Goal: Task Accomplishment & Management: Complete application form

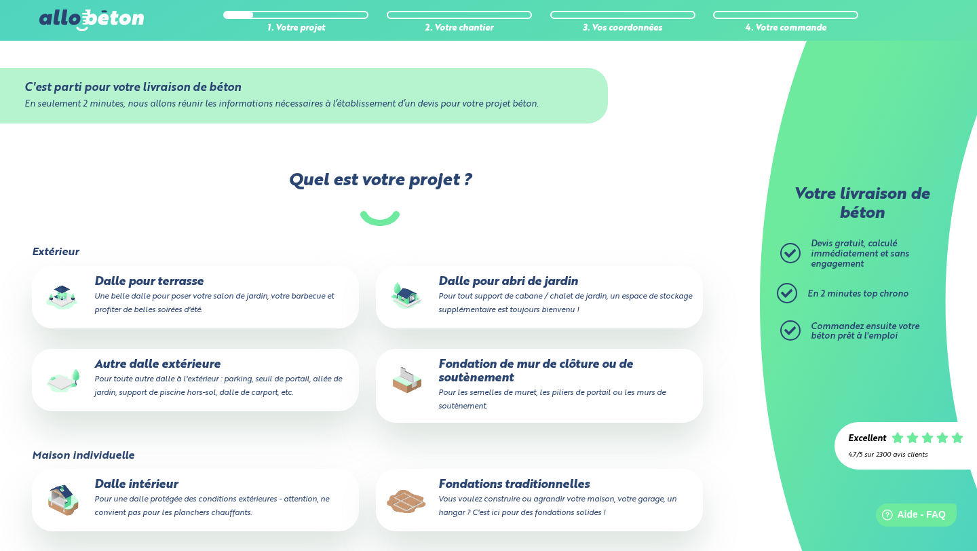
click at [171, 303] on p "Dalle pour terrasse Une belle dalle pour poser votre salon de jardin, votre bar…" at bounding box center [195, 296] width 308 height 41
click at [0, 0] on input "Dalle pour terrasse Une belle dalle pour poser votre salon de jardin, votre bar…" at bounding box center [0, 0] width 0 height 0
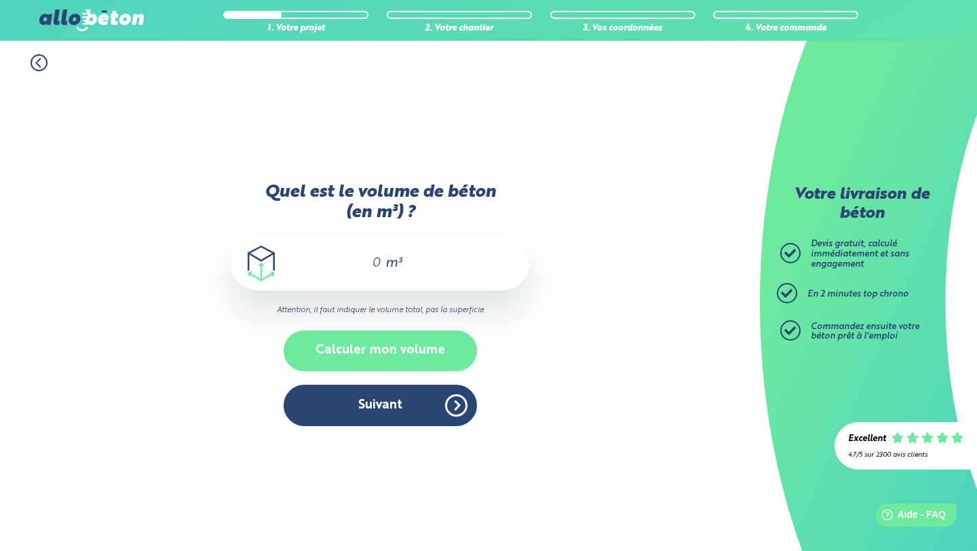
click at [316, 336] on button "Calculer mon volume" at bounding box center [380, 351] width 193 height 40
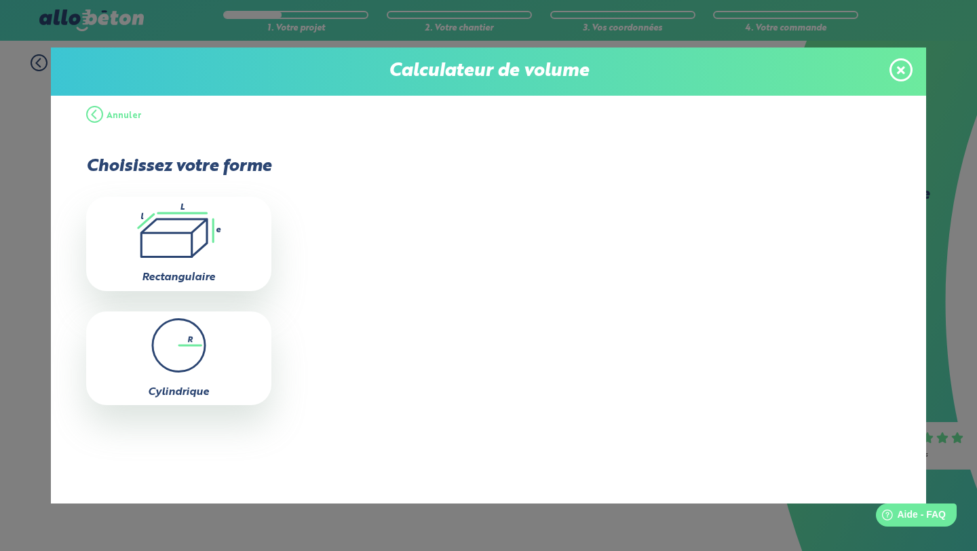
click at [174, 224] on icon ".icon-calc-rectanglea{fill:none;stroke-linecap:round;stroke-width:3px;stroke:#6…" at bounding box center [179, 231] width 172 height 54
type input "0"
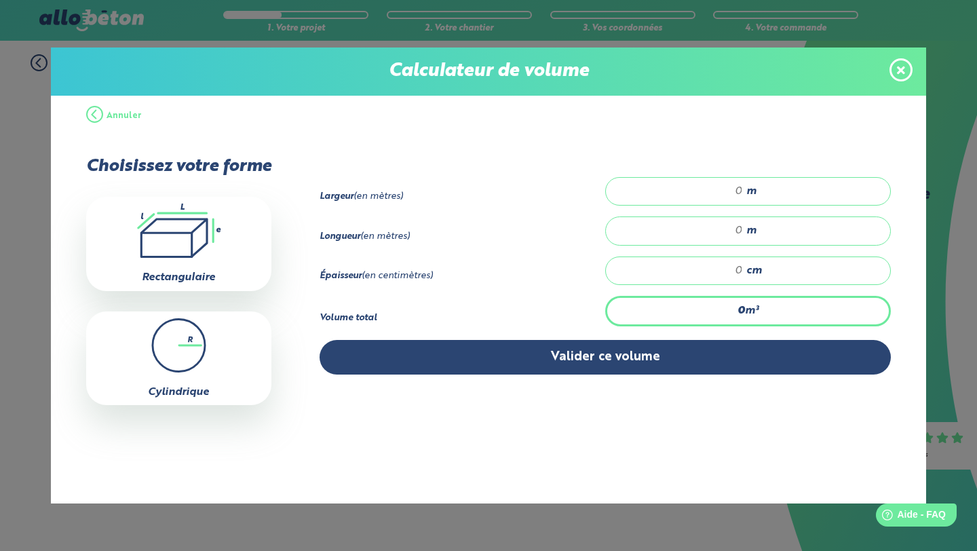
click at [729, 191] on input "number" at bounding box center [682, 192] width 124 height 14
type input "5"
click at [745, 267] on div "cm" at bounding box center [748, 271] width 286 height 29
click at [722, 269] on input "number" at bounding box center [682, 271] width 124 height 14
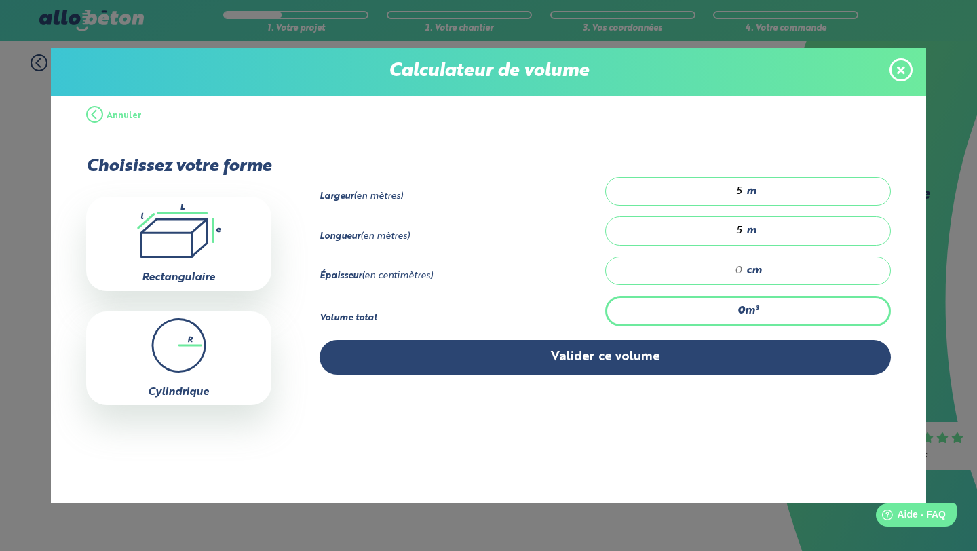
type input "0.25"
type input "1"
type input "4.5"
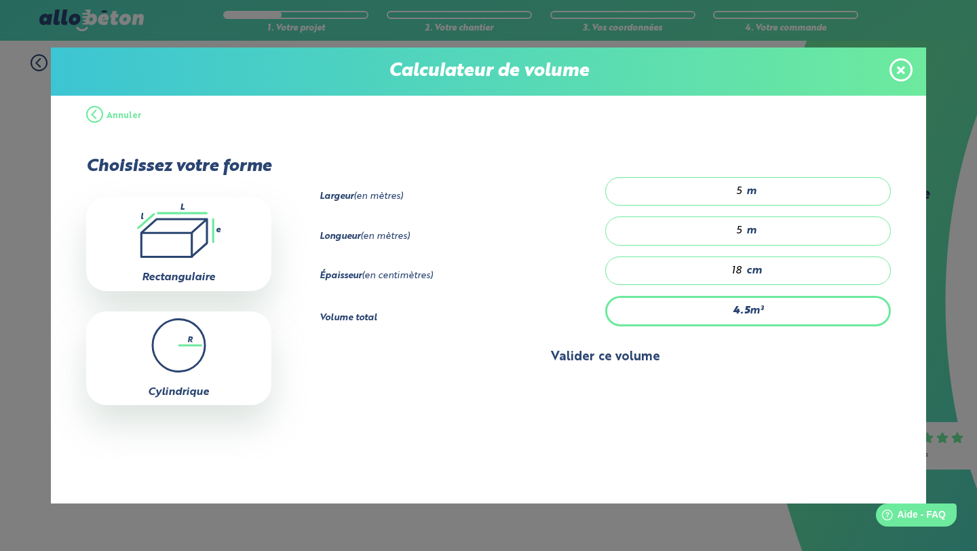
type input "18"
click at [669, 359] on button "Valider ce volume" at bounding box center [606, 357] width 572 height 35
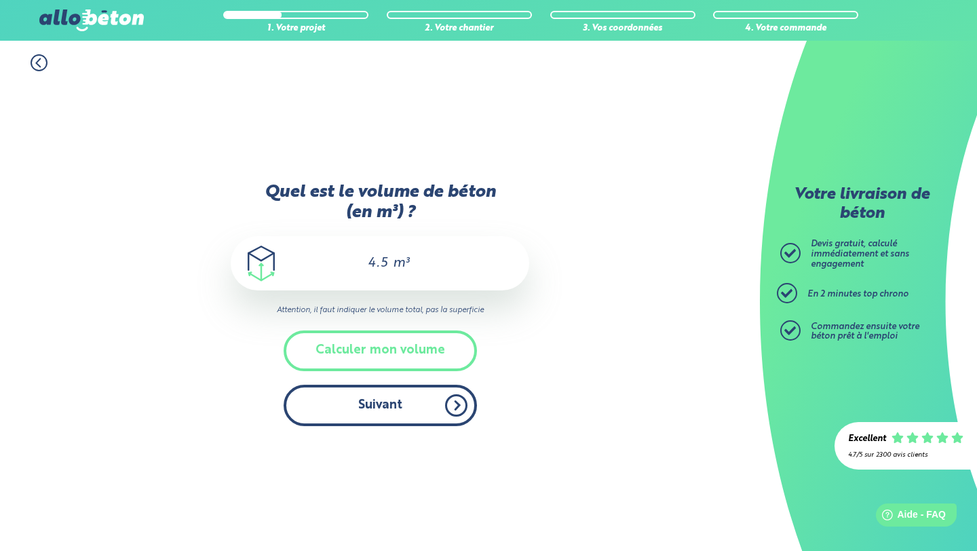
click at [362, 396] on button "Suivant" at bounding box center [380, 405] width 193 height 41
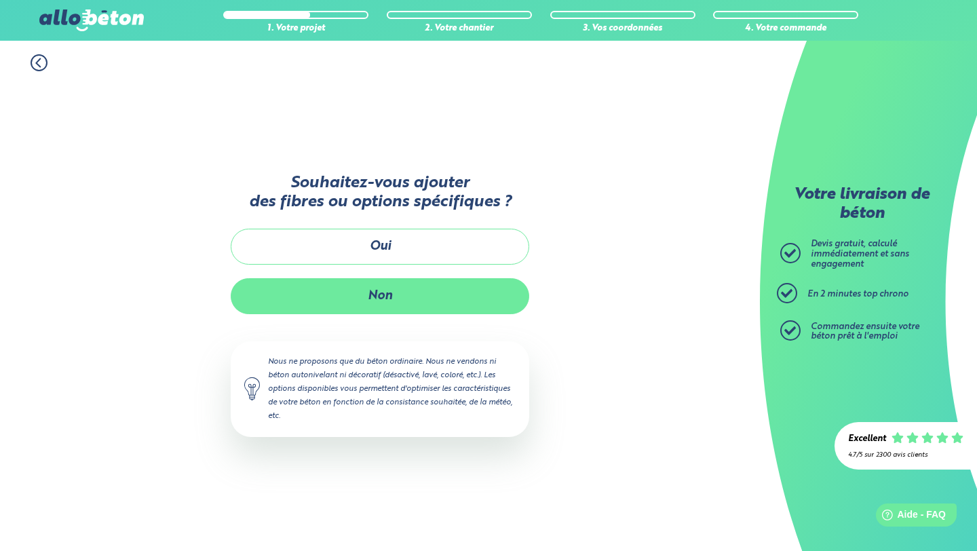
click at [364, 292] on button "Non" at bounding box center [380, 296] width 299 height 36
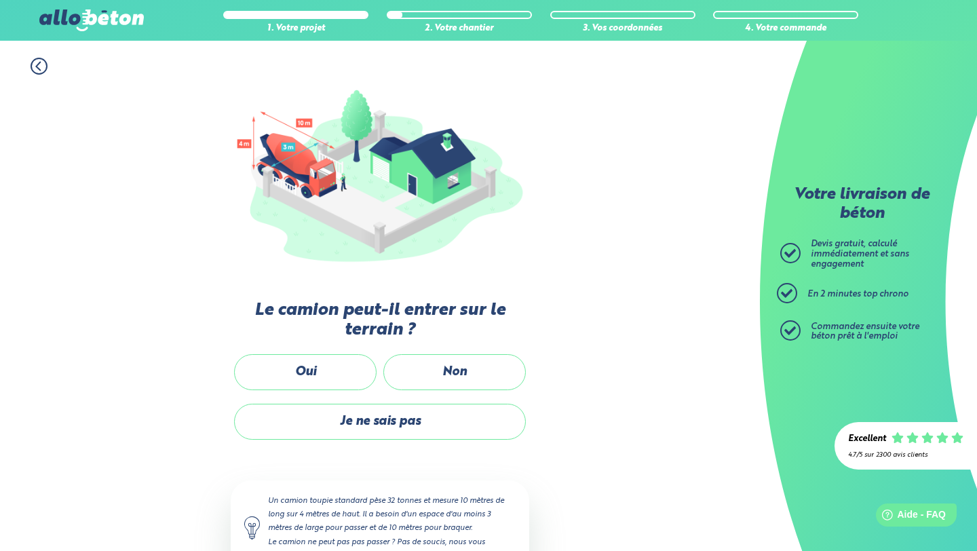
scroll to position [121, 0]
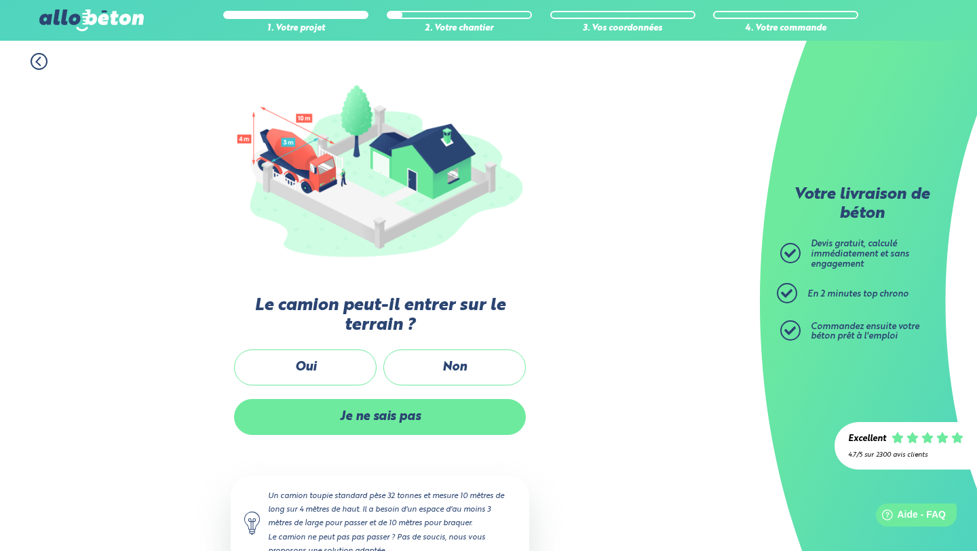
click at [404, 418] on label "Je ne sais pas" at bounding box center [380, 417] width 292 height 36
click at [0, 0] on input "Je ne sais pas" at bounding box center [0, 0] width 0 height 0
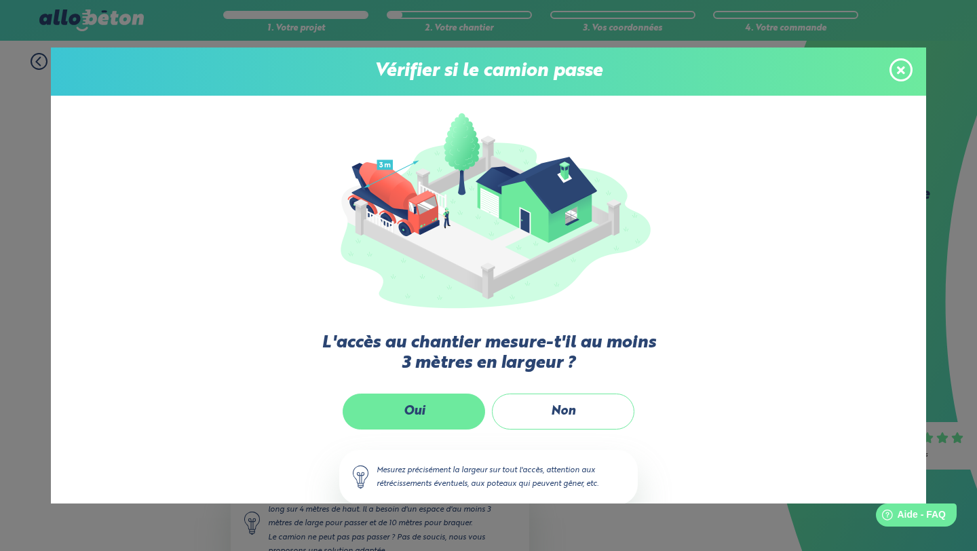
click at [441, 409] on label "Oui" at bounding box center [414, 412] width 143 height 36
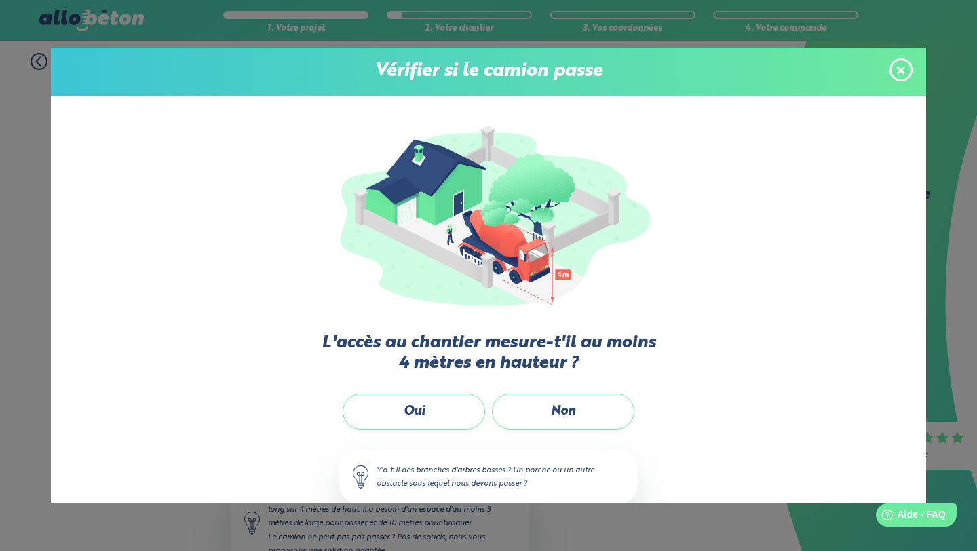
click at [441, 409] on label "Oui" at bounding box center [414, 412] width 143 height 36
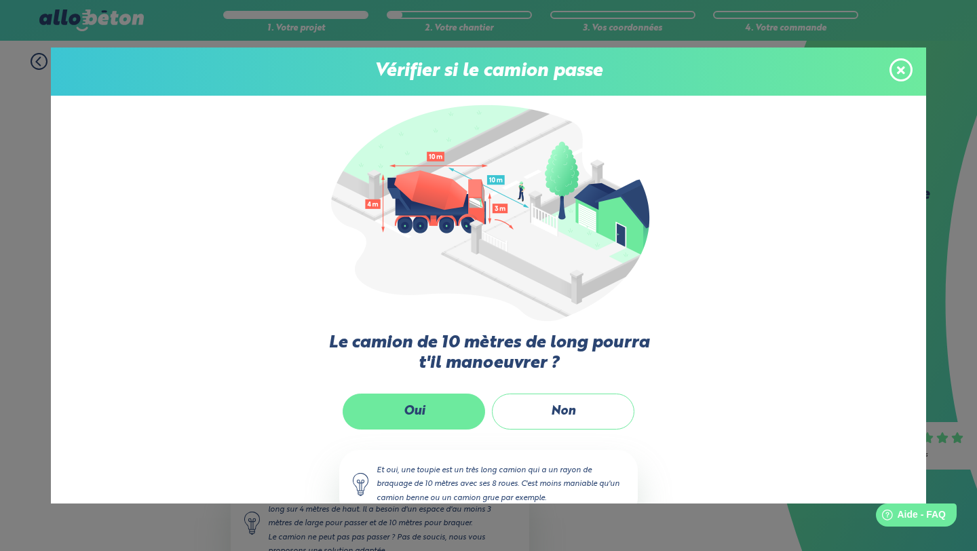
click at [399, 409] on label "Oui" at bounding box center [414, 412] width 143 height 36
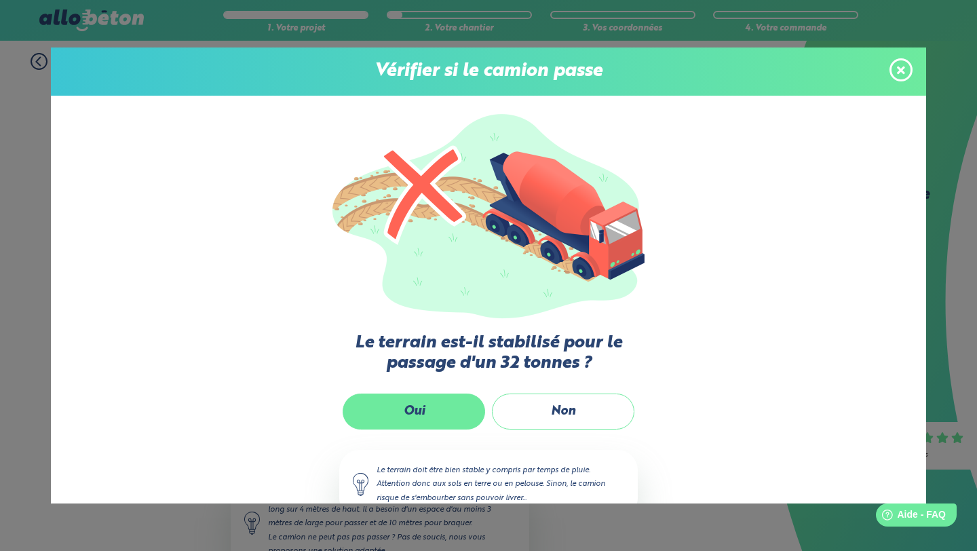
click at [426, 407] on label "Oui" at bounding box center [414, 412] width 143 height 36
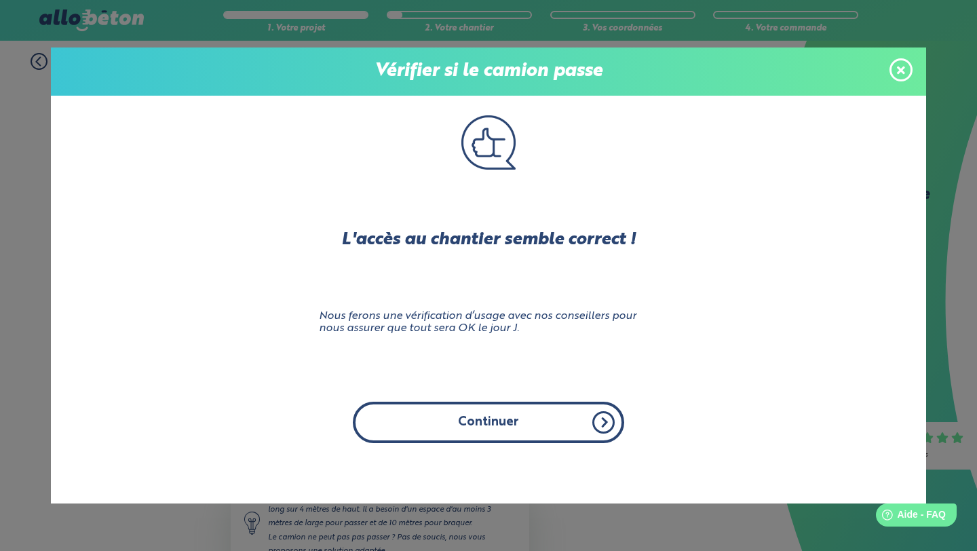
click at [432, 426] on button "Continuer" at bounding box center [488, 422] width 271 height 41
click input "Oui" at bounding box center [0, 0] width 0 height 0
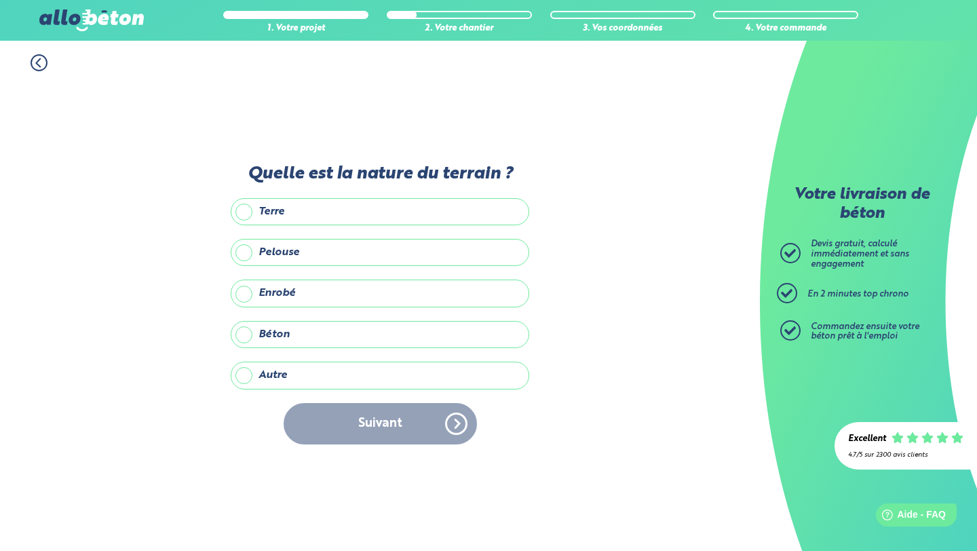
click at [250, 339] on label "Béton" at bounding box center [380, 334] width 299 height 27
click at [0, 0] on input "Béton" at bounding box center [0, 0] width 0 height 0
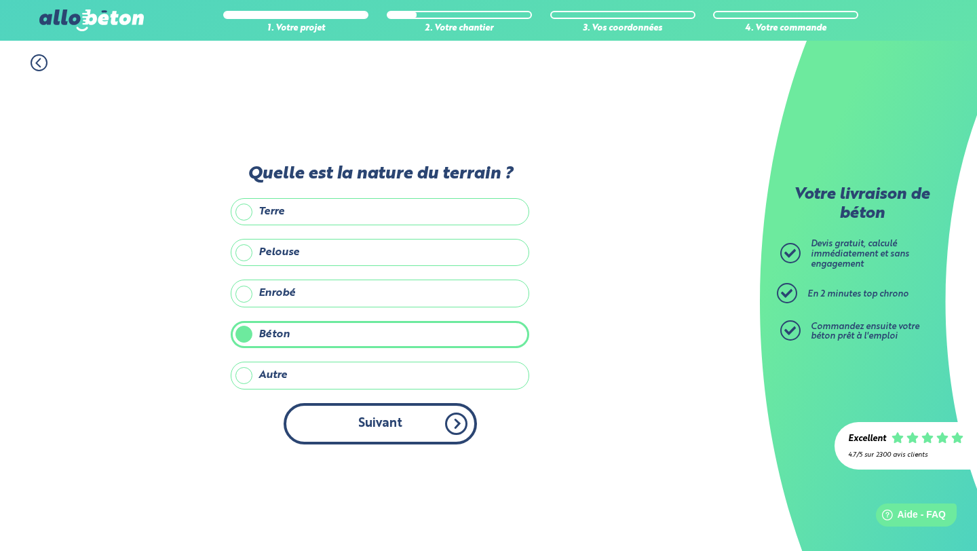
click at [318, 419] on button "Suivant" at bounding box center [380, 423] width 193 height 41
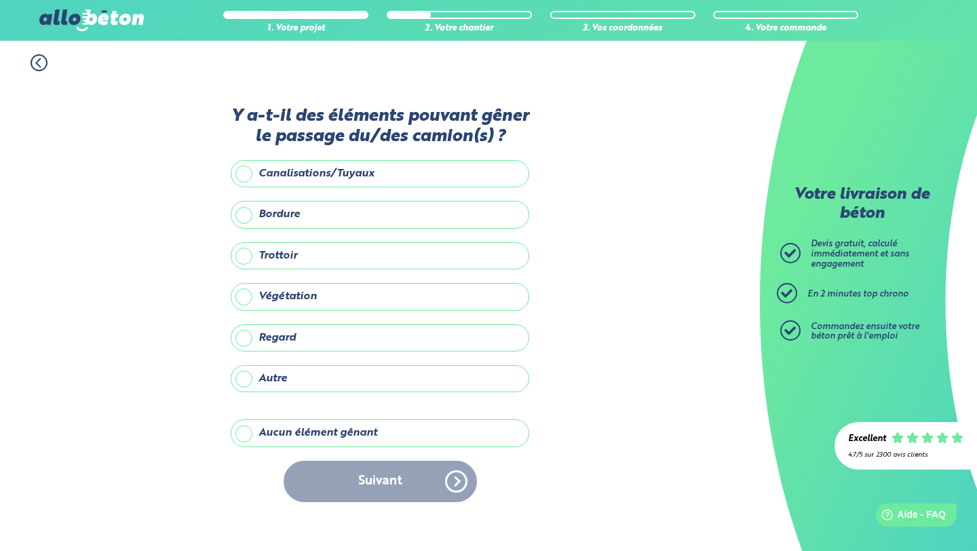
click at [291, 432] on label "Aucun élément gênant" at bounding box center [380, 432] width 299 height 27
click at [0, 0] on input "Aucun élément gênant" at bounding box center [0, 0] width 0 height 0
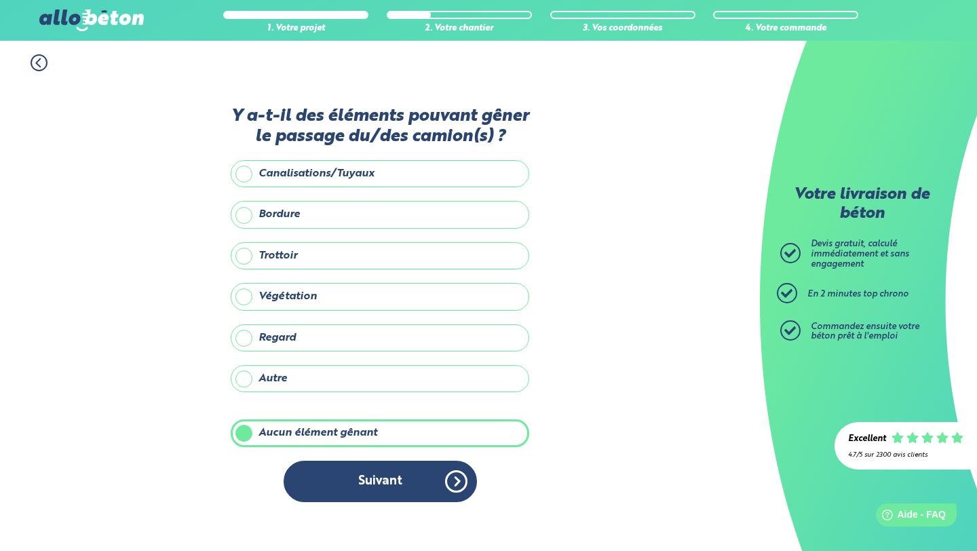
click at [333, 512] on div "Y a-t-il des éléments pouvant gêner le passage du/des camion(s) ? Canalisations…" at bounding box center [380, 311] width 299 height 409
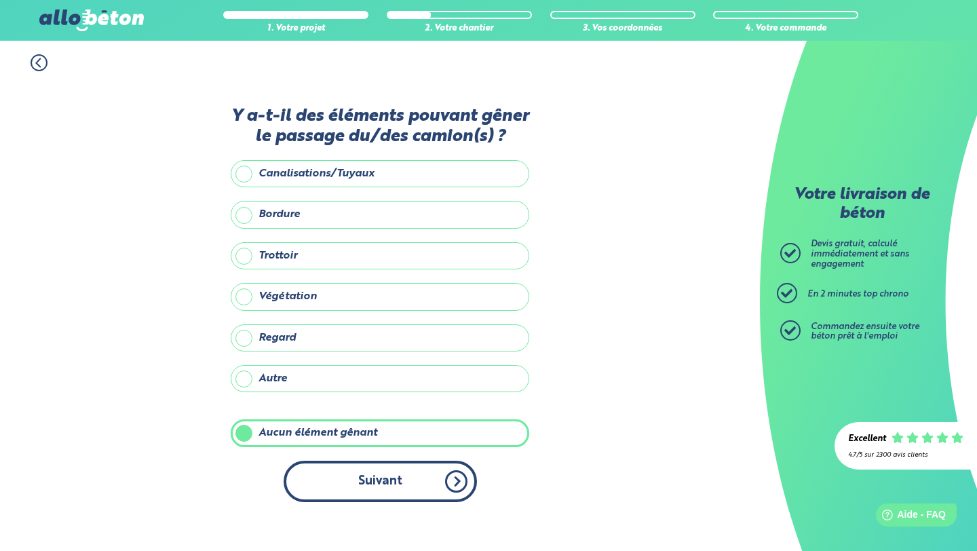
click at [334, 493] on button "Suivant" at bounding box center [380, 481] width 193 height 41
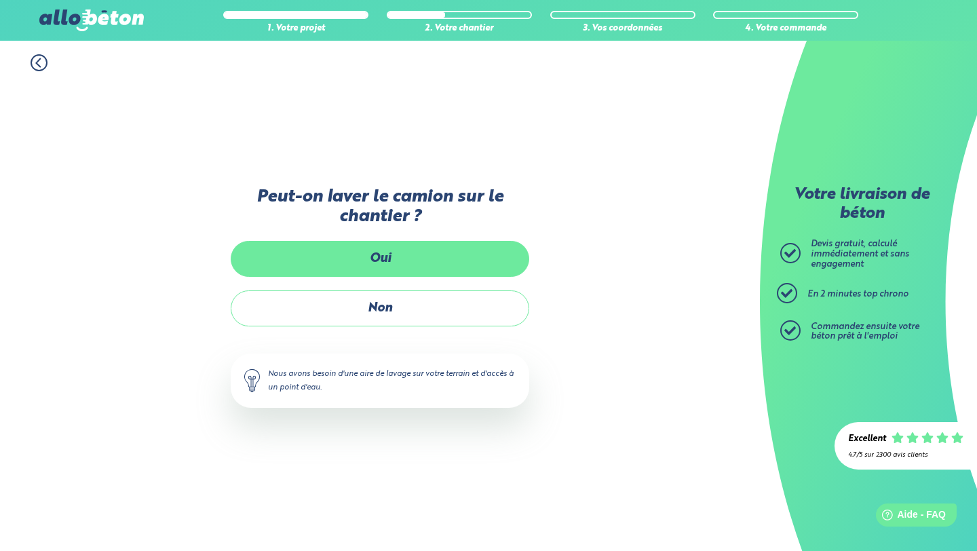
click at [387, 258] on label "Oui" at bounding box center [380, 259] width 299 height 36
click at [0, 0] on input "Oui" at bounding box center [0, 0] width 0 height 0
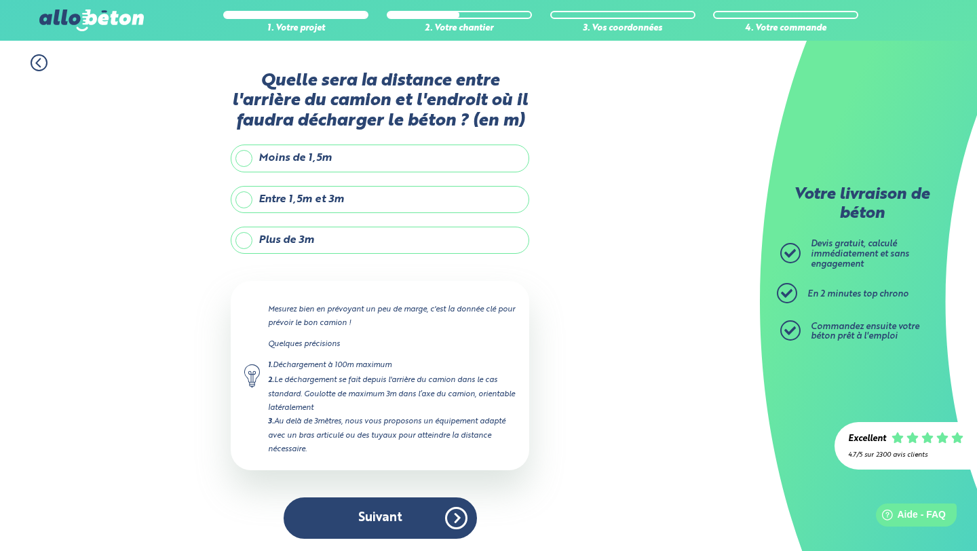
click at [255, 153] on label "Moins de 1,5m" at bounding box center [380, 158] width 299 height 27
click at [0, 0] on input "Moins de 1,5m" at bounding box center [0, 0] width 0 height 0
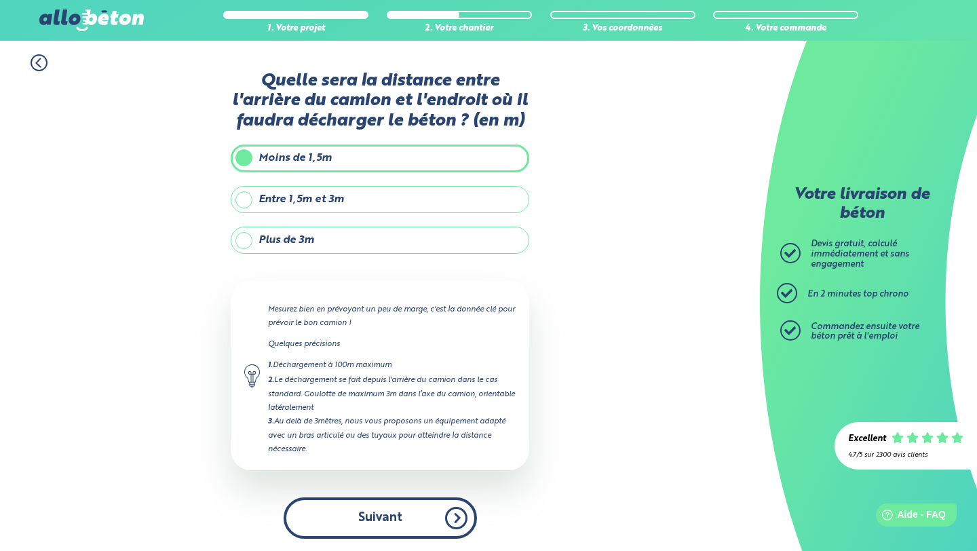
click at [337, 523] on button "Suivant" at bounding box center [380, 517] width 193 height 41
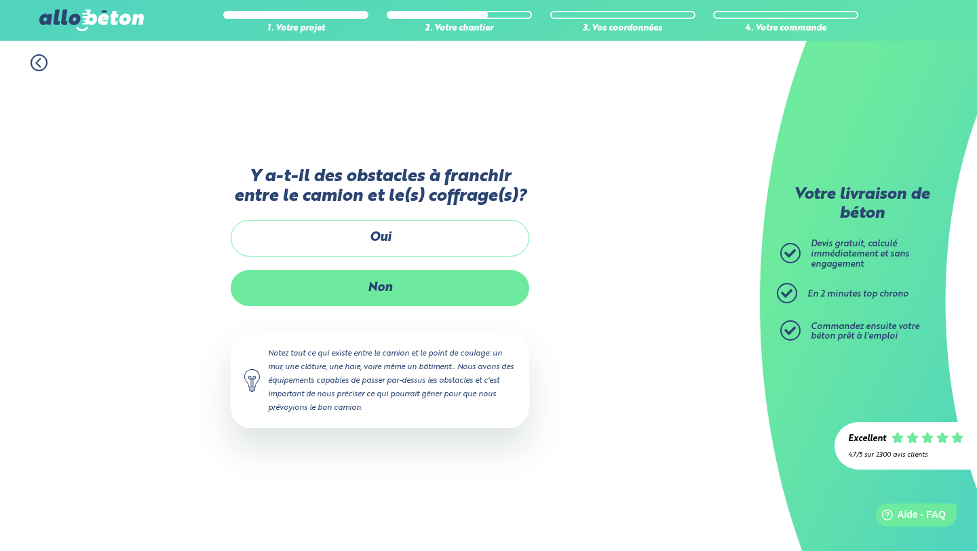
click at [370, 282] on label "Non" at bounding box center [380, 288] width 299 height 36
click at [0, 0] on input "Non" at bounding box center [0, 0] width 0 height 0
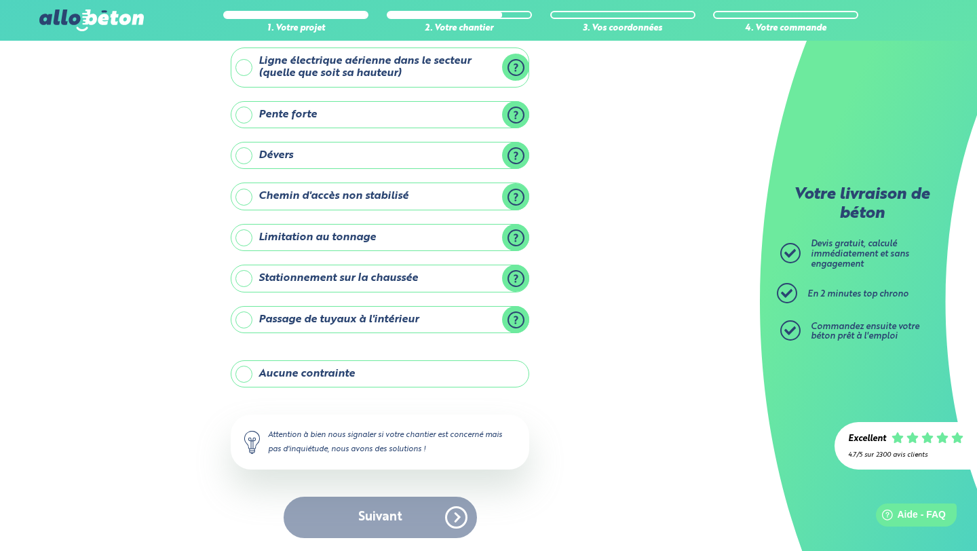
scroll to position [78, 0]
click at [317, 378] on label "Aucune contrainte" at bounding box center [380, 373] width 299 height 27
click at [0, 0] on input "Aucune contrainte" at bounding box center [0, 0] width 0 height 0
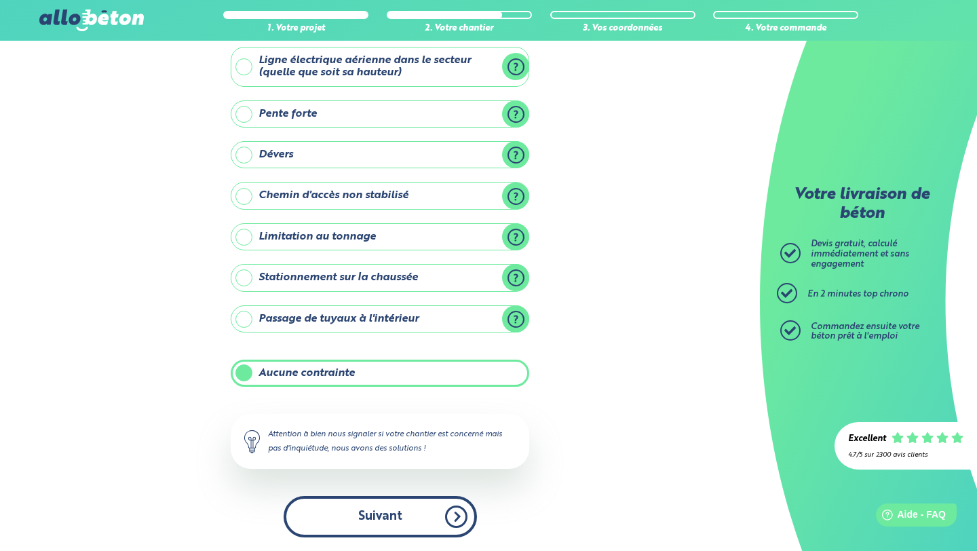
click at [340, 510] on button "Suivant" at bounding box center [380, 516] width 193 height 41
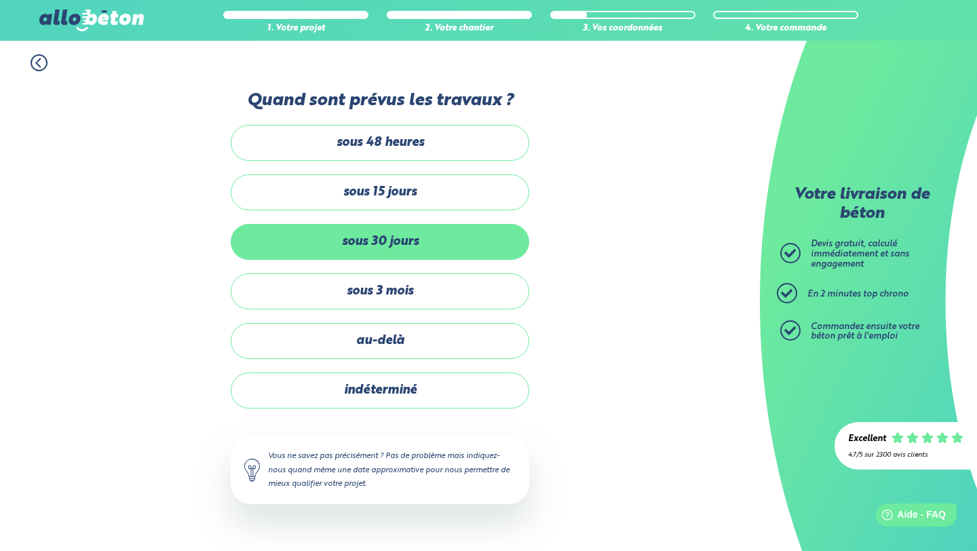
click at [393, 243] on label "sous 30 jours" at bounding box center [380, 242] width 299 height 36
click at [0, 0] on input "sous 30 jours" at bounding box center [0, 0] width 0 height 0
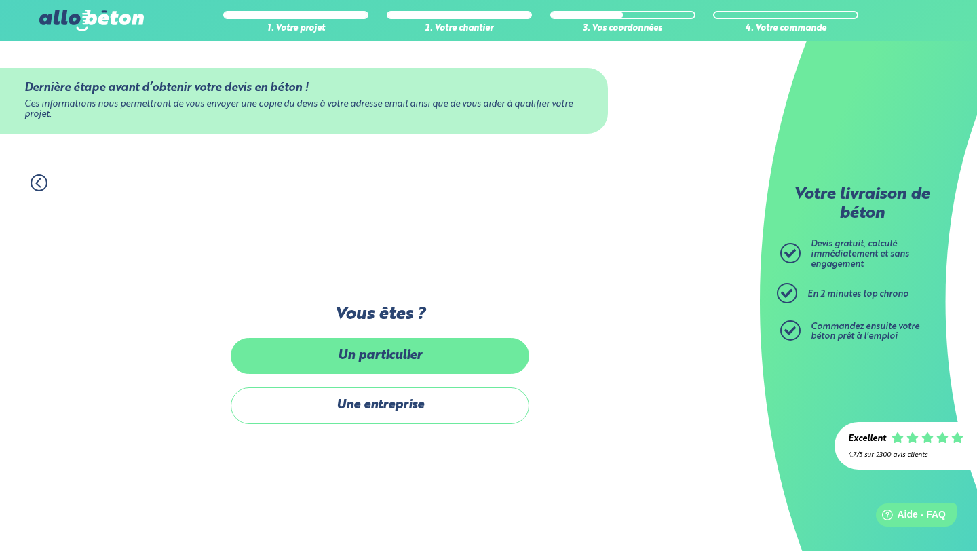
click at [376, 356] on label "Un particulier" at bounding box center [380, 356] width 299 height 36
click at [0, 0] on input "Un particulier" at bounding box center [0, 0] width 0 height 0
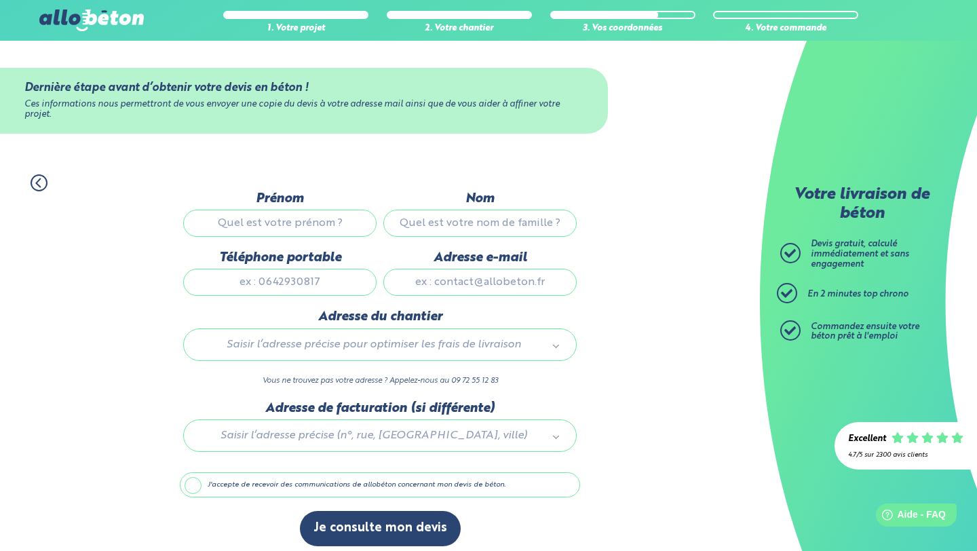
click at [314, 222] on input "Prénom" at bounding box center [279, 223] width 193 height 27
type input "[PERSON_NAME]"
type input "Allioux"
type input "0664714963"
type input "[EMAIL_ADDRESS][DOMAIN_NAME]"
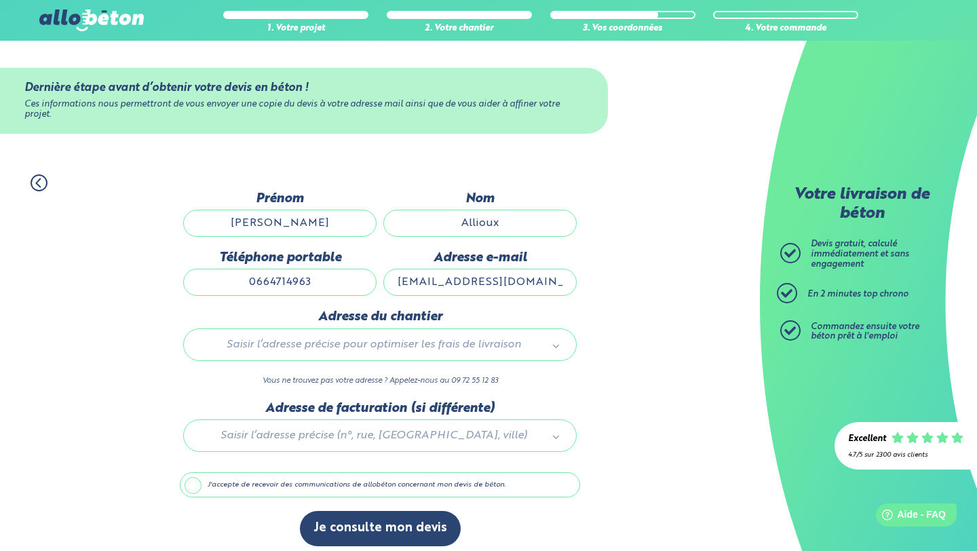
type input "[STREET_ADDRESS]"
click at [311, 483] on label "J'accepte de recevoir des communications de allobéton concernant mon devis de b…" at bounding box center [380, 485] width 400 height 26
click at [0, 0] on input "J'accepte de recevoir des communications de allobéton concernant mon devis de b…" at bounding box center [0, 0] width 0 height 0
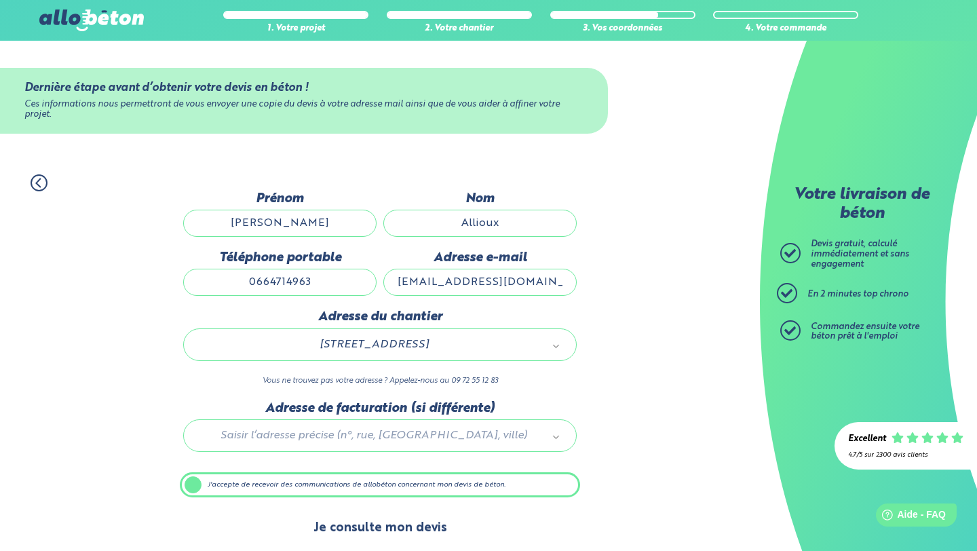
click at [348, 530] on button "Je consulte mon devis" at bounding box center [380, 528] width 161 height 35
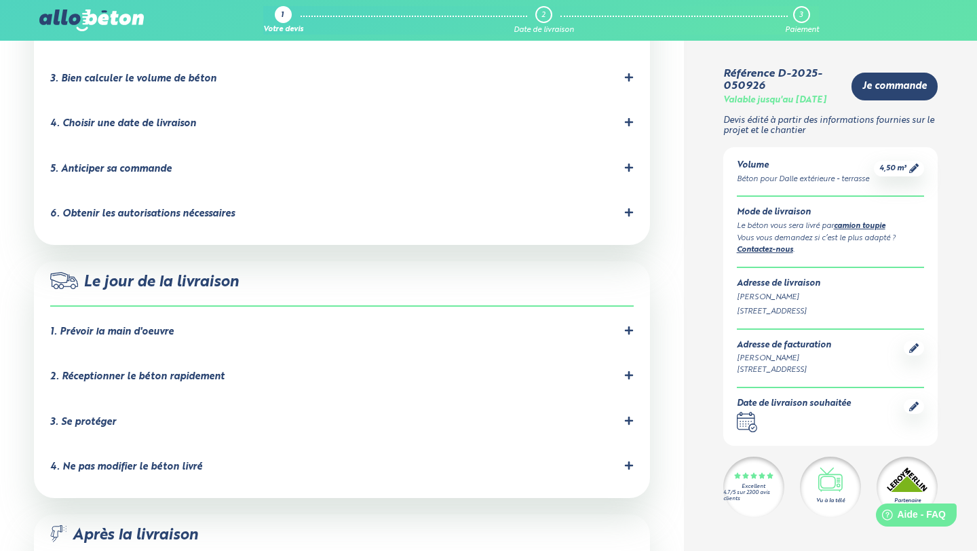
scroll to position [971, 0]
click at [342, 325] on div "1. Prévoir la main d'oeuvre" at bounding box center [341, 331] width 583 height 13
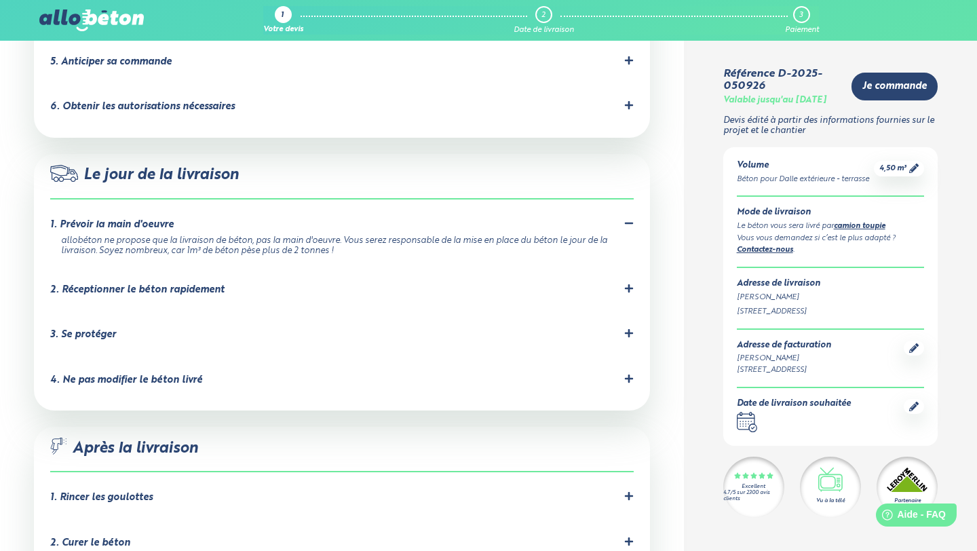
scroll to position [1079, 0]
click at [307, 373] on div "4. Ne pas modifier le béton livré" at bounding box center [341, 379] width 583 height 13
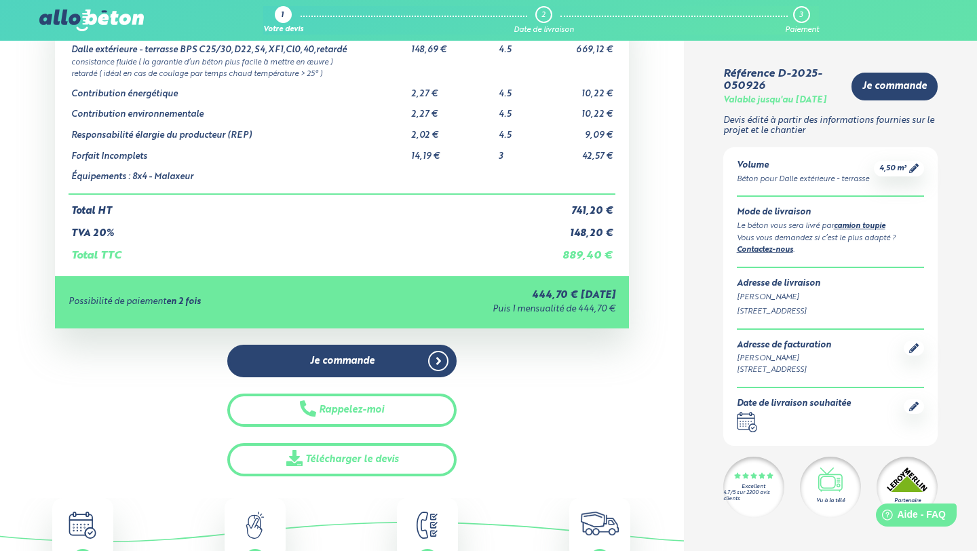
scroll to position [0, 0]
